Goal: Participate in discussion: Engage in conversation with other users on a specific topic

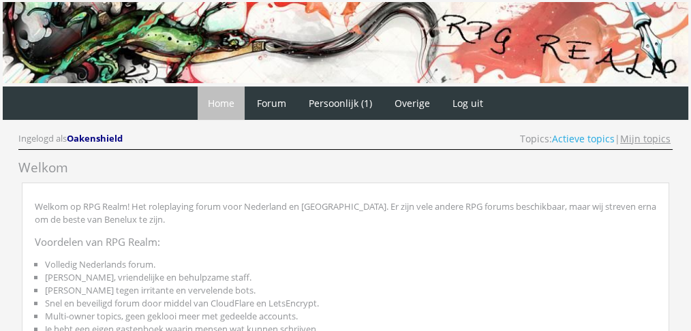
click at [661, 140] on link "Mijn topics" at bounding box center [646, 138] width 50 height 13
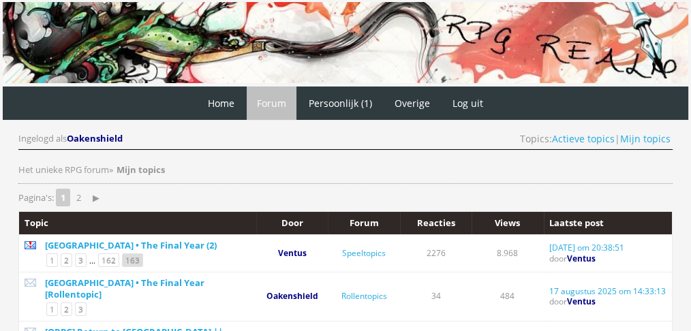
click at [130, 257] on link "163" at bounding box center [132, 261] width 21 height 14
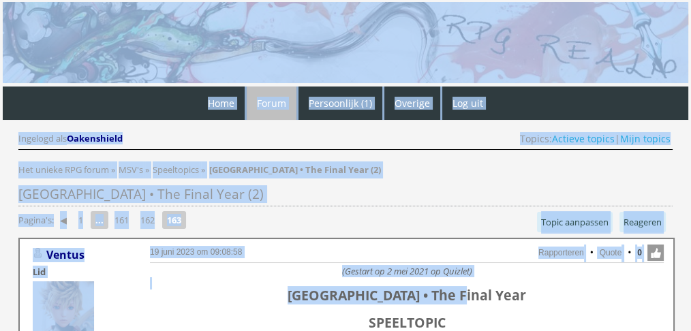
drag, startPoint x: 691, startPoint y: 22, endPoint x: 696, endPoint y: 297, distance: 274.9
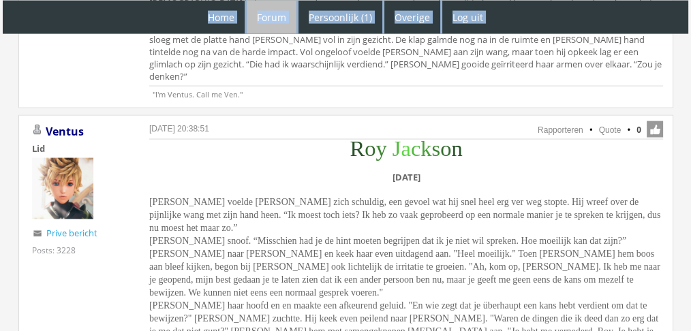
scroll to position [3010, 0]
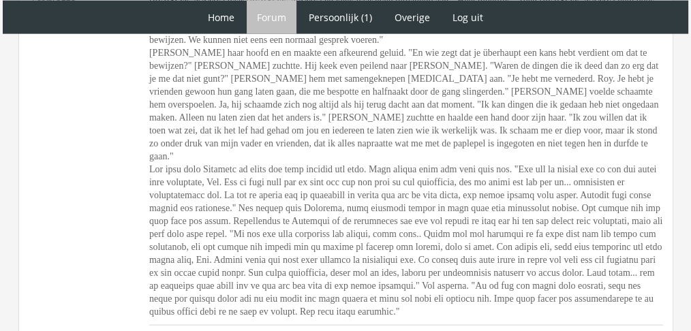
scroll to position [3283, 0]
